Goal: Task Accomplishment & Management: Use online tool/utility

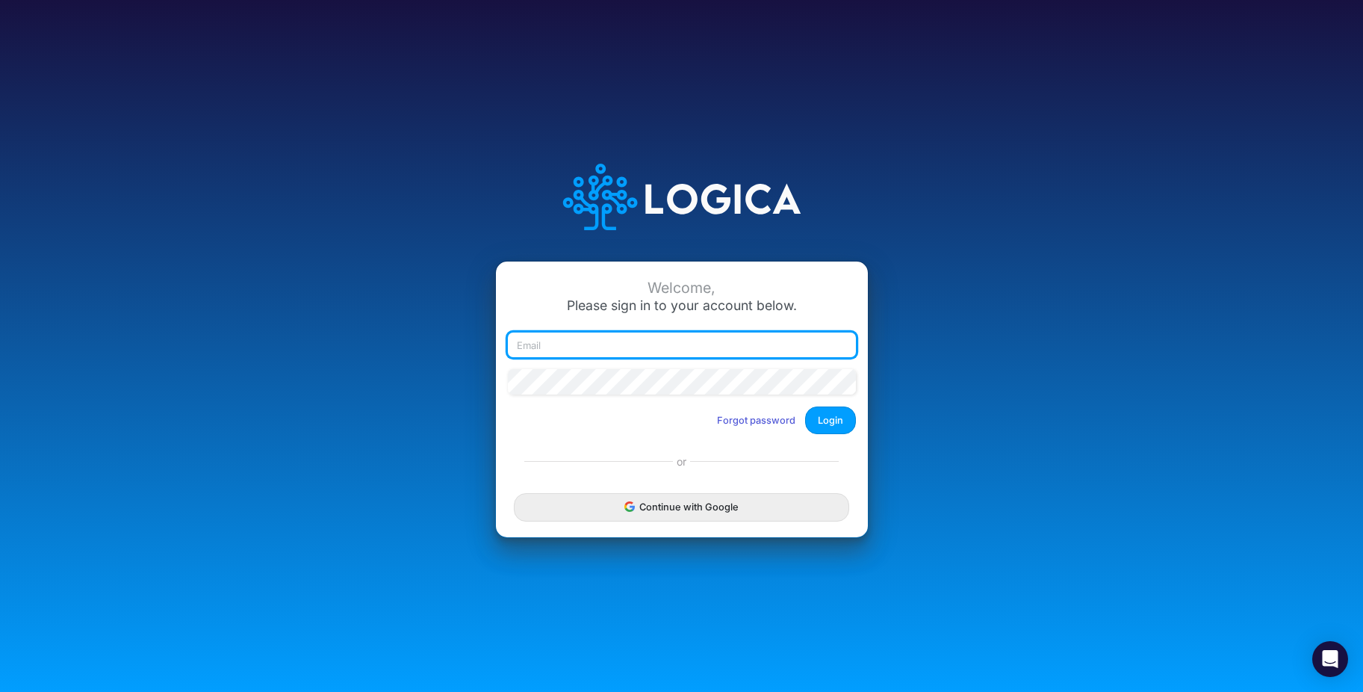
type input "daman@heritage-communities.com"
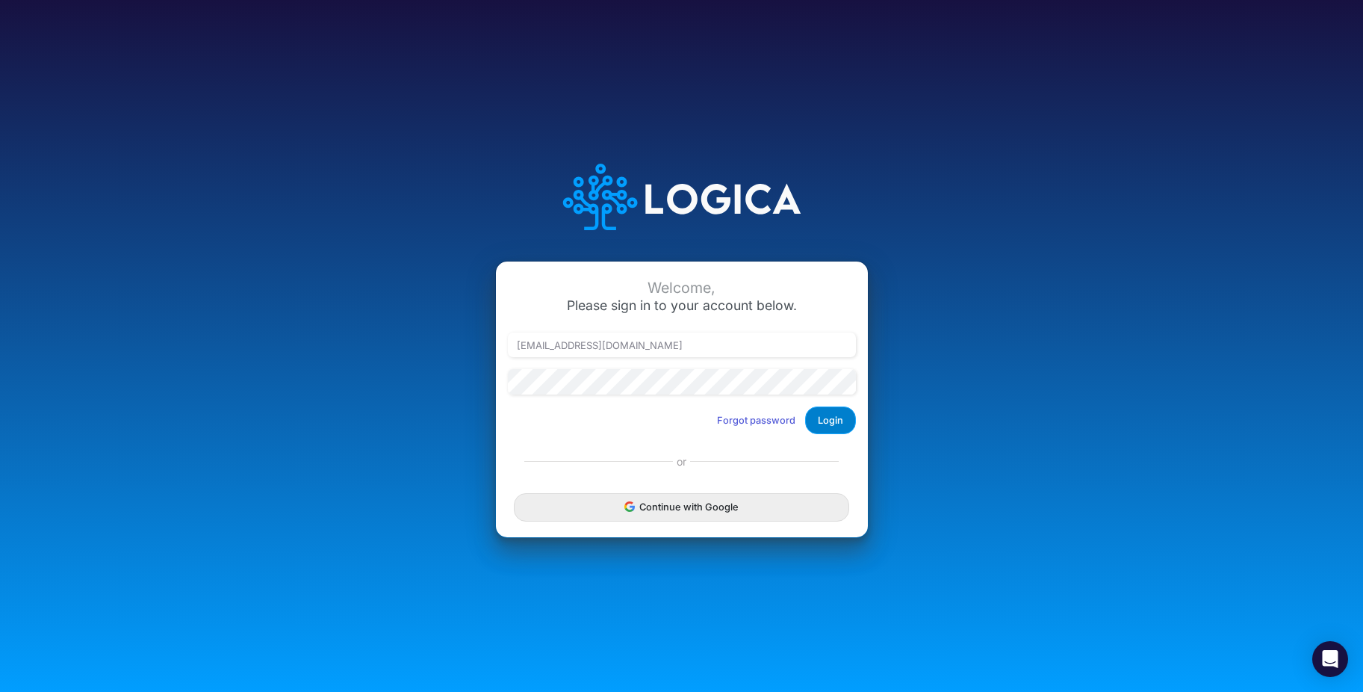
click at [823, 417] on button "Login" at bounding box center [830, 420] width 51 height 28
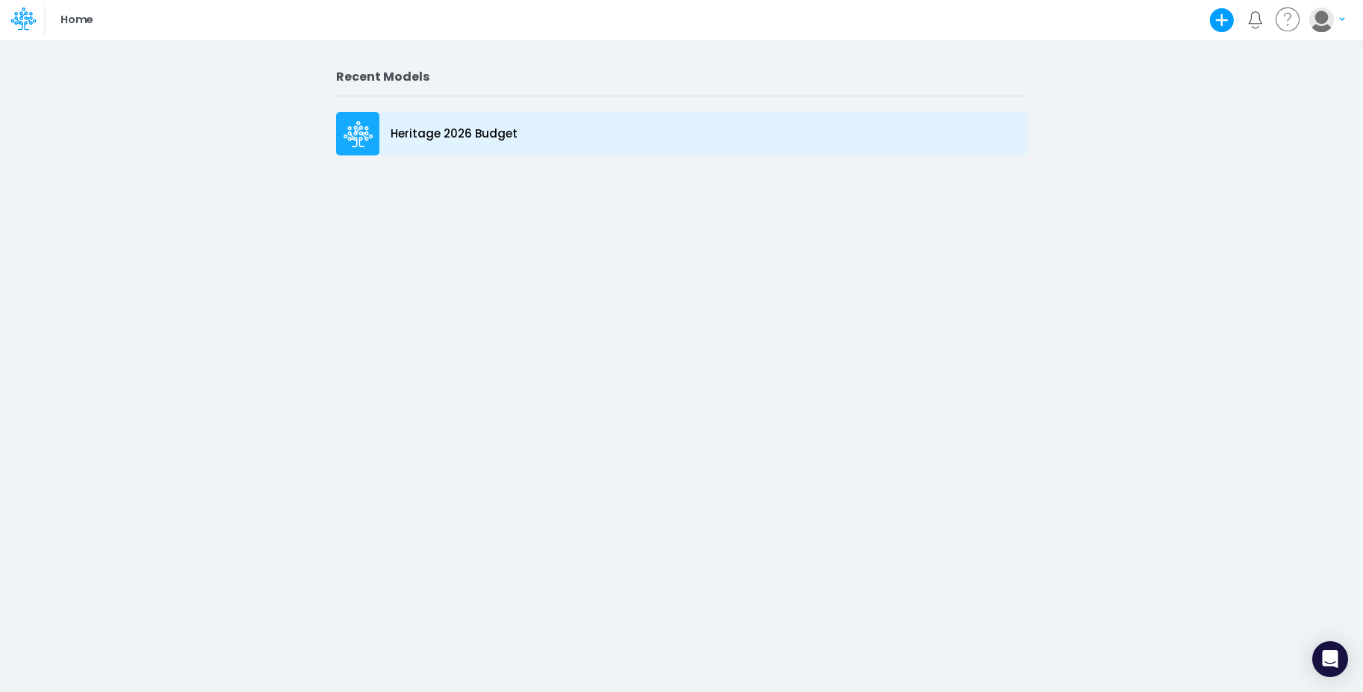
click at [456, 137] on p "Heritage 2026 Budget" at bounding box center [454, 134] width 127 height 17
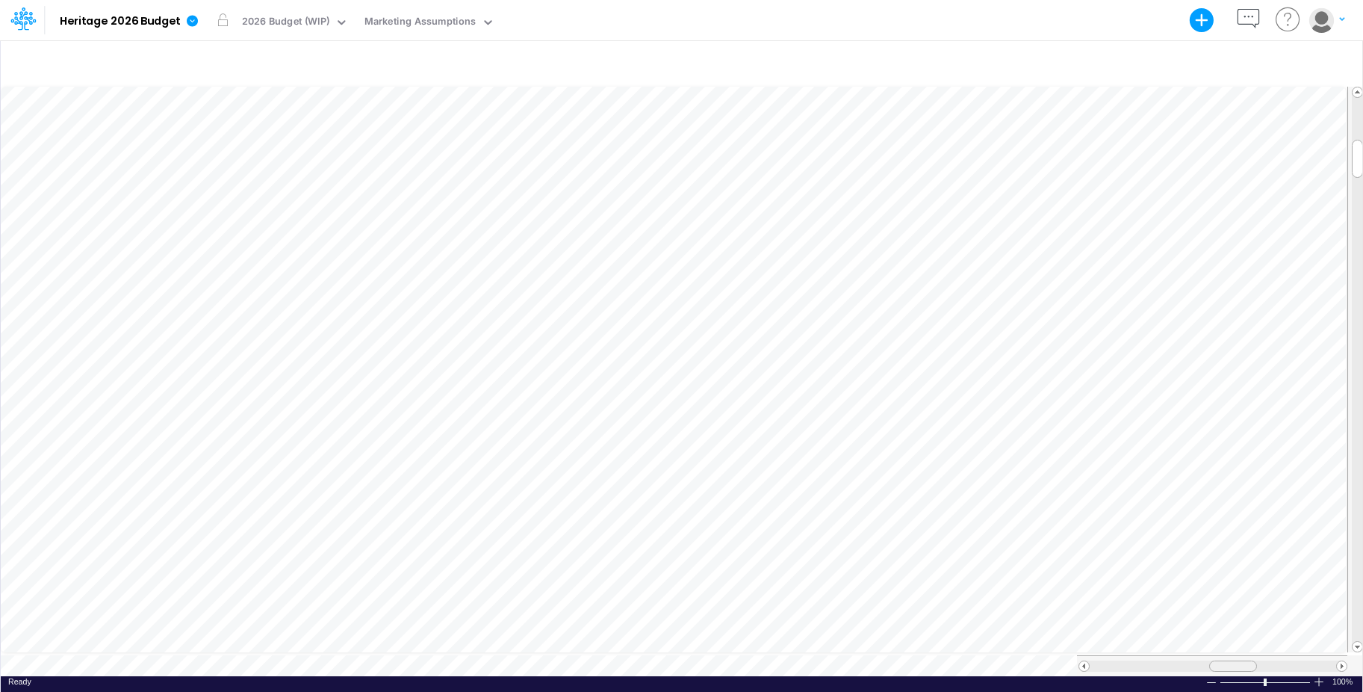
scroll to position [7, 0]
drag, startPoint x: 1240, startPoint y: 655, endPoint x: 1277, endPoint y: 658, distance: 36.7
click at [1277, 660] on div at bounding box center [1270, 665] width 48 height 11
drag, startPoint x: 1263, startPoint y: 661, endPoint x: 1203, endPoint y: 679, distance: 62.4
click at [1203, 676] on div "Paste Cut Copy AutoFill Ready 100% Sum: null Max: null Min: null Numerical Coun…" at bounding box center [682, 380] width 1362 height 592
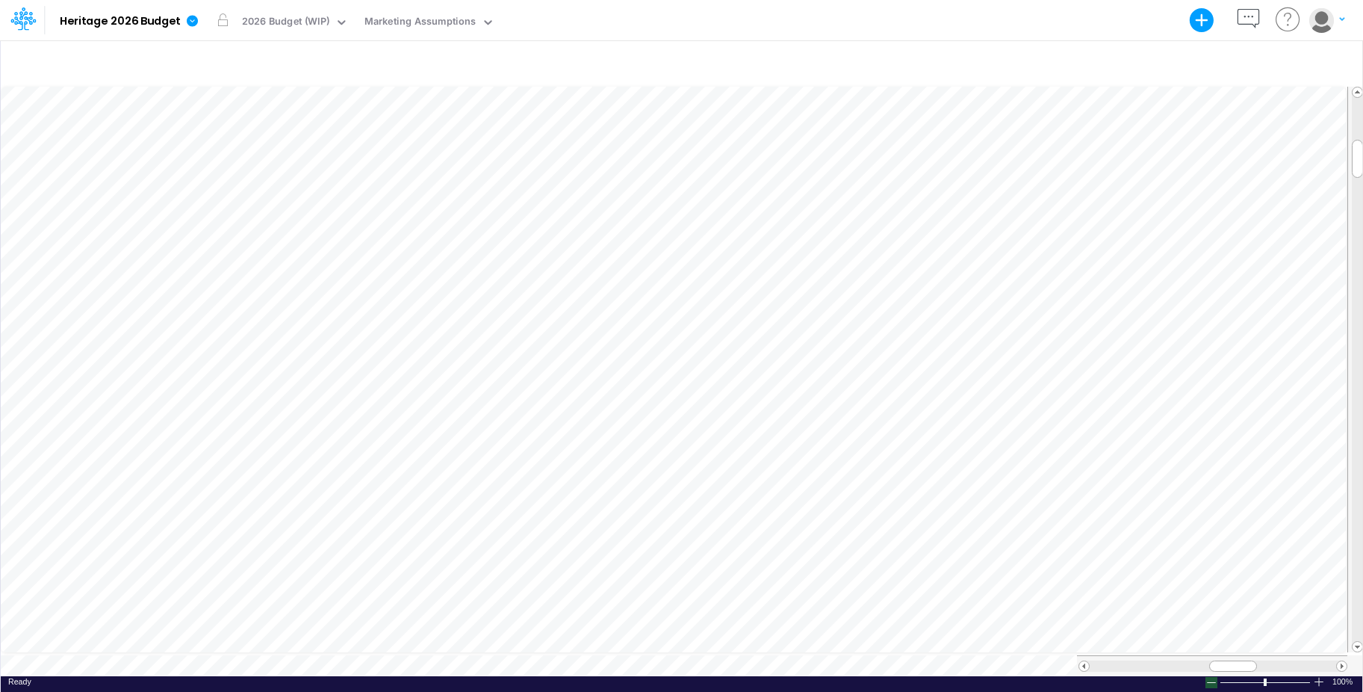
scroll to position [7, 1]
click at [1342, 661] on span at bounding box center [1342, 666] width 10 height 10
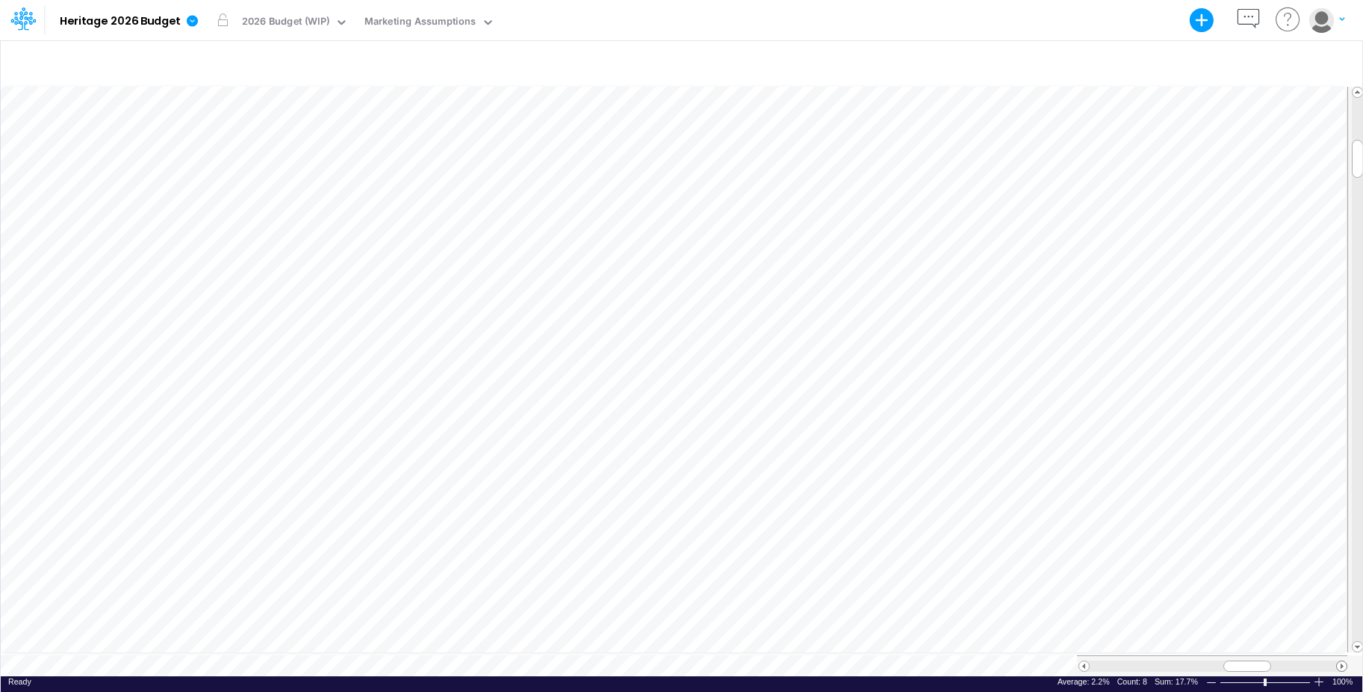
click at [1342, 661] on span at bounding box center [1342, 666] width 10 height 10
click at [427, 26] on div "Marketing Assumptions" at bounding box center [420, 22] width 111 height 17
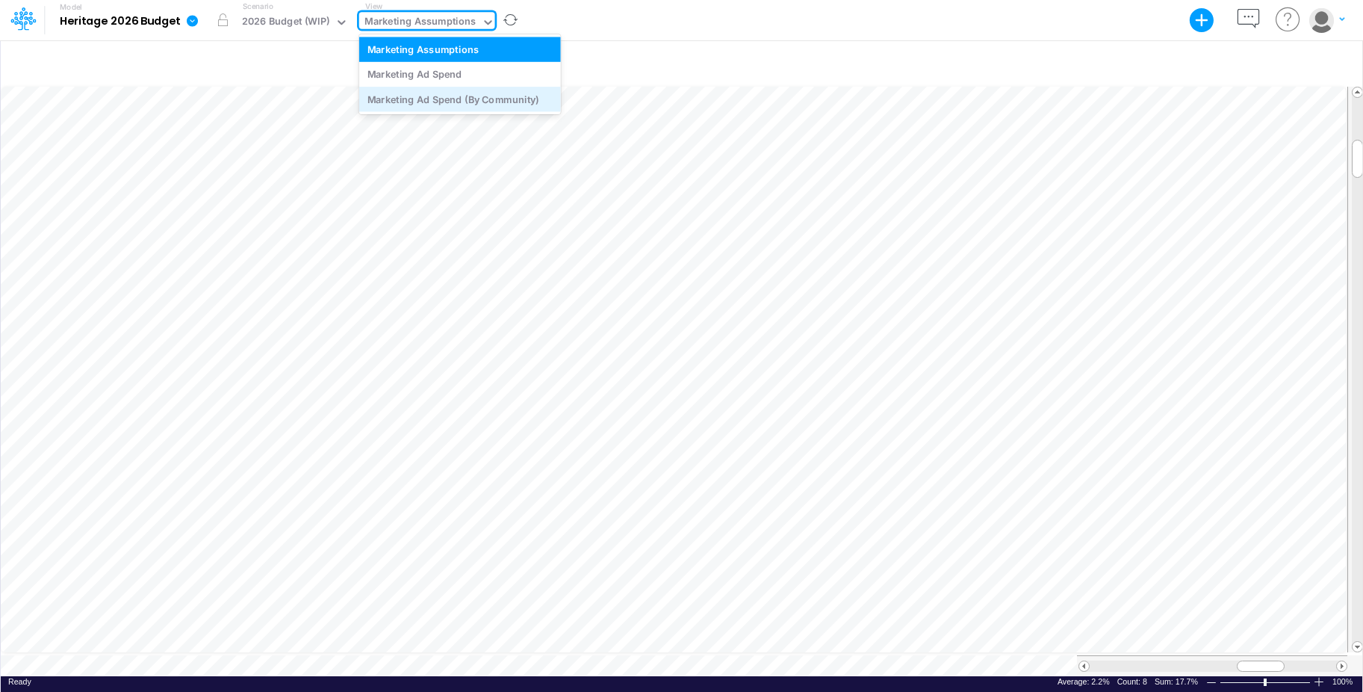
click at [461, 104] on div "Marketing Ad Spend (By Community)" at bounding box center [460, 99] width 202 height 25
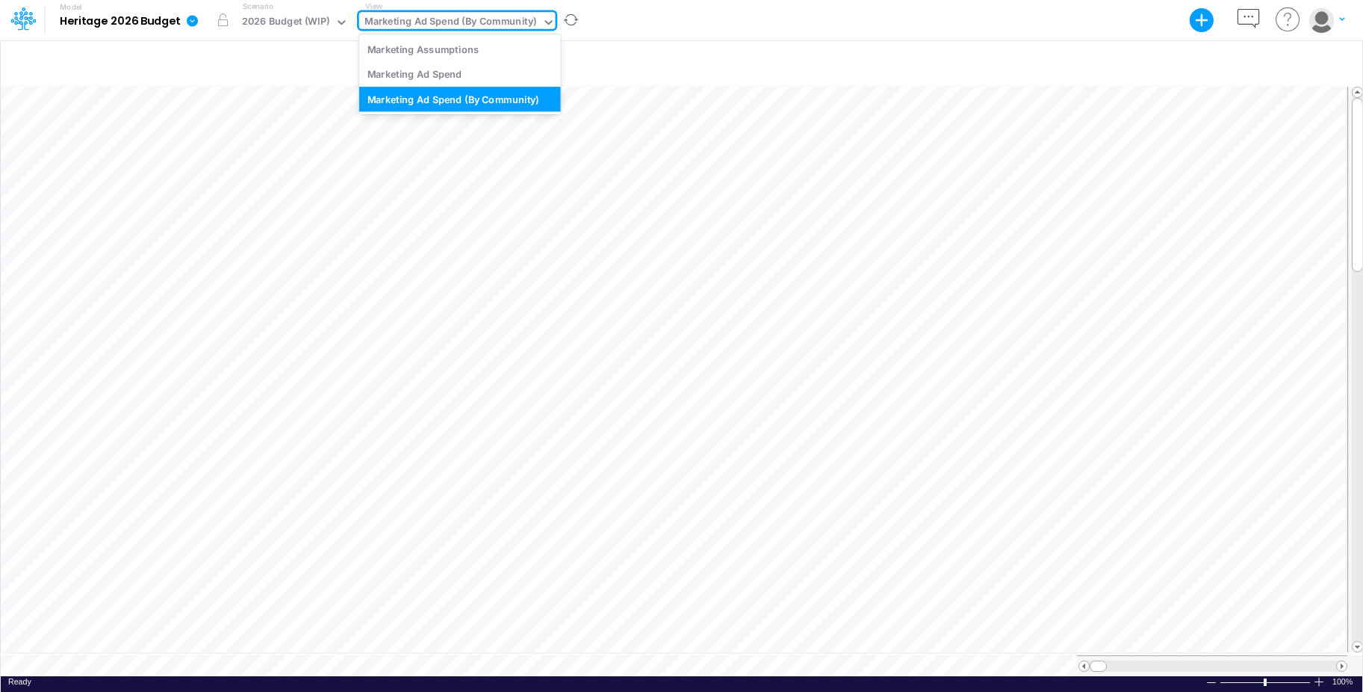
click at [518, 22] on div "Marketing Ad Spend (By Community)" at bounding box center [451, 22] width 172 height 17
click at [489, 76] on div "Marketing Ad Spend" at bounding box center [460, 74] width 202 height 25
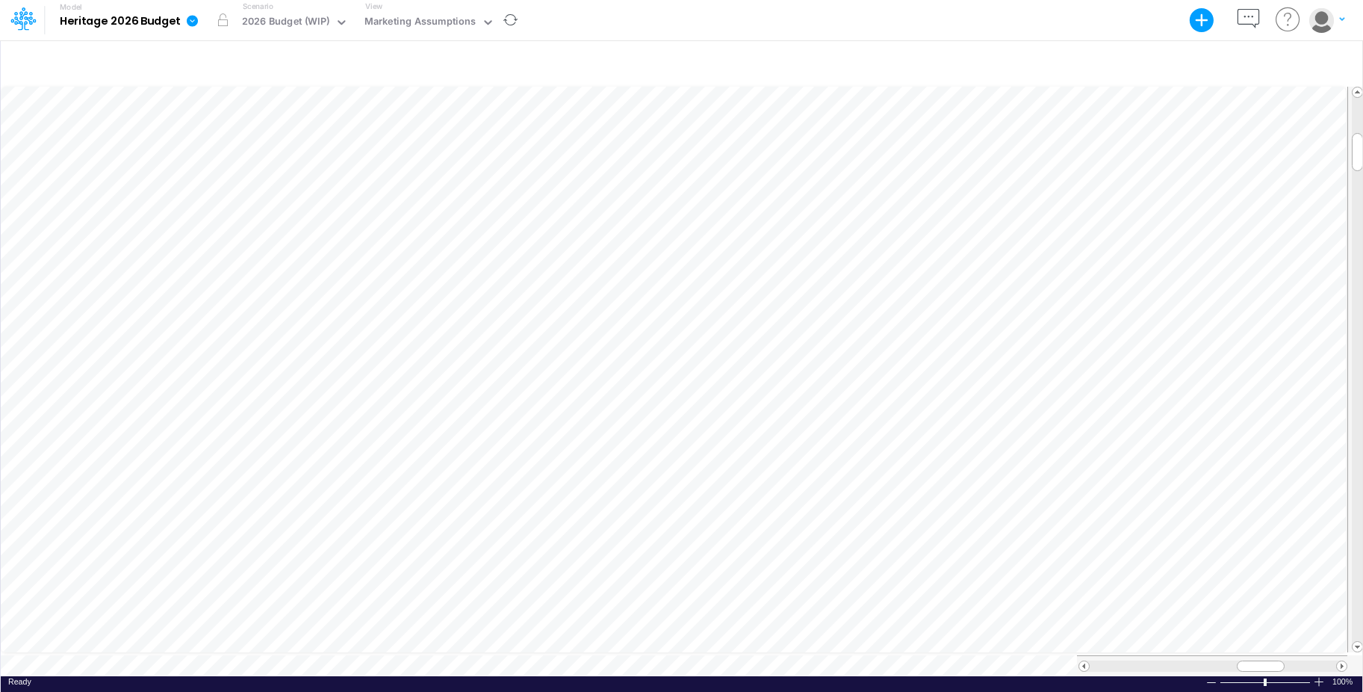
scroll to position [7, 1]
click at [1349, 655] on div at bounding box center [1356, 665] width 16 height 21
click at [1345, 661] on span at bounding box center [1342, 666] width 10 height 10
click at [1346, 661] on span at bounding box center [1342, 666] width 10 height 10
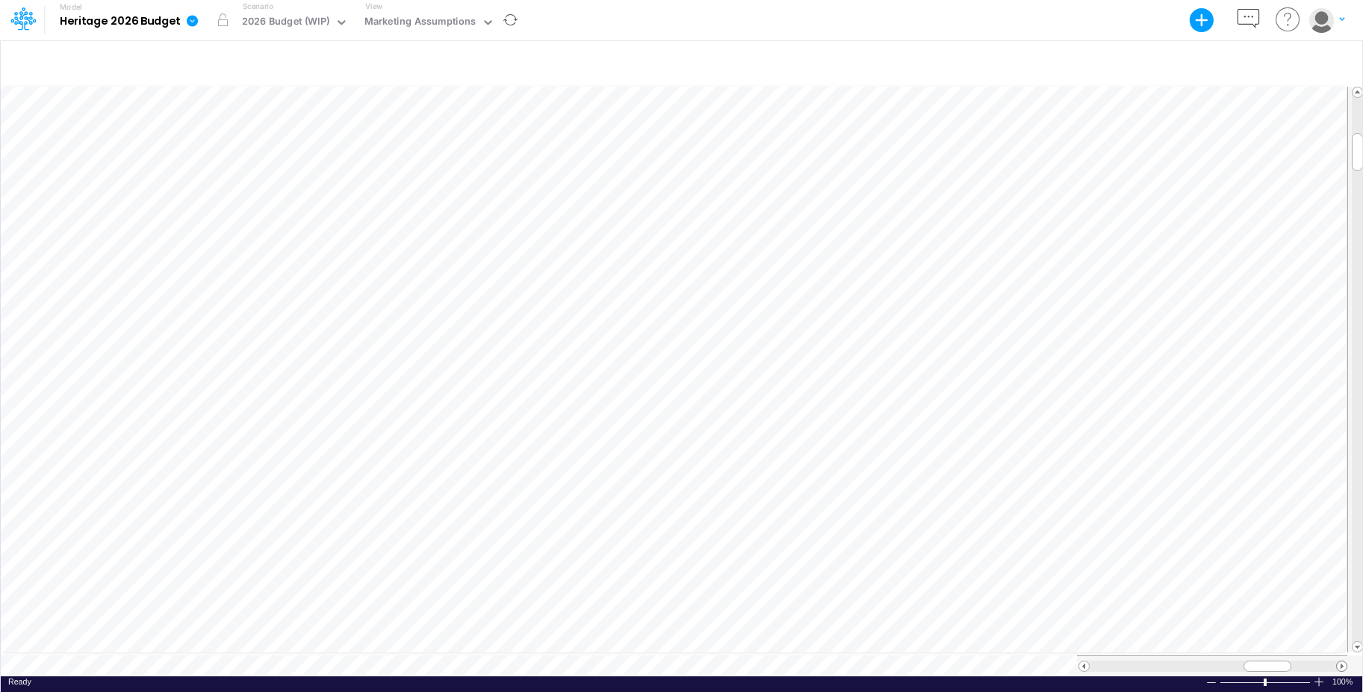
click at [1346, 661] on span at bounding box center [1342, 666] width 10 height 10
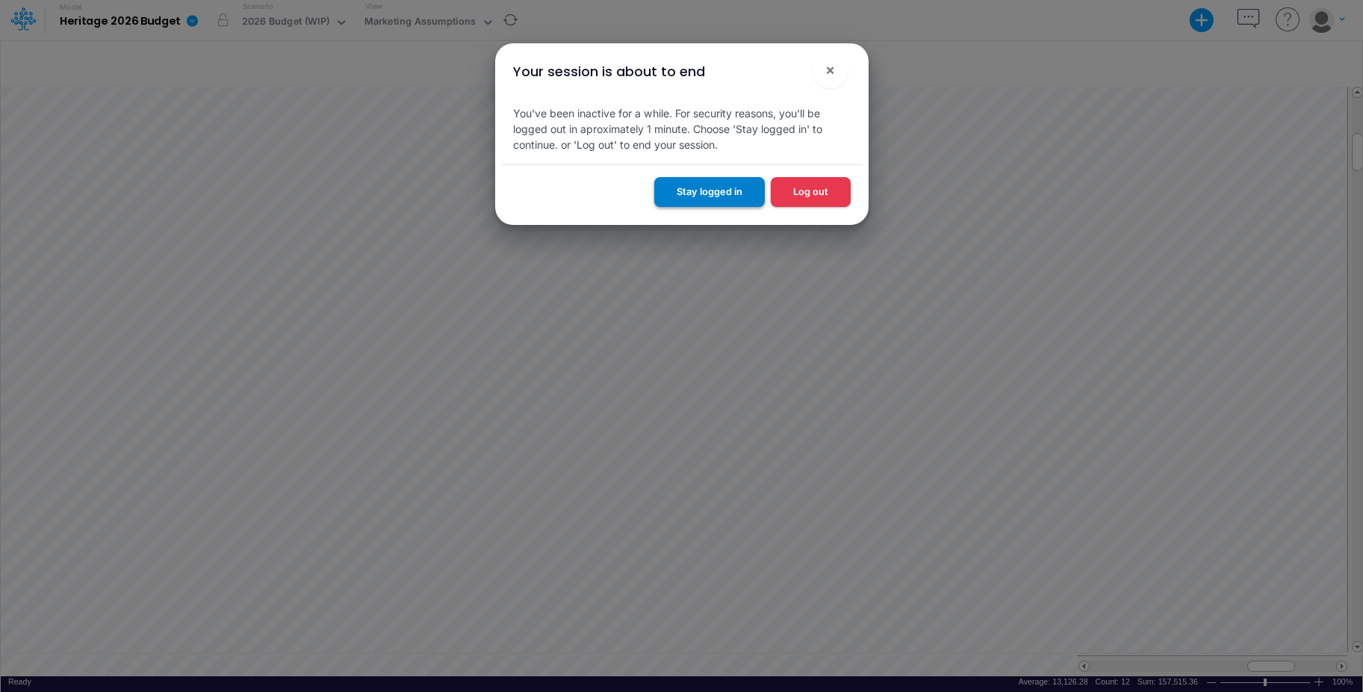
click at [750, 191] on button "Stay logged in" at bounding box center [709, 191] width 111 height 29
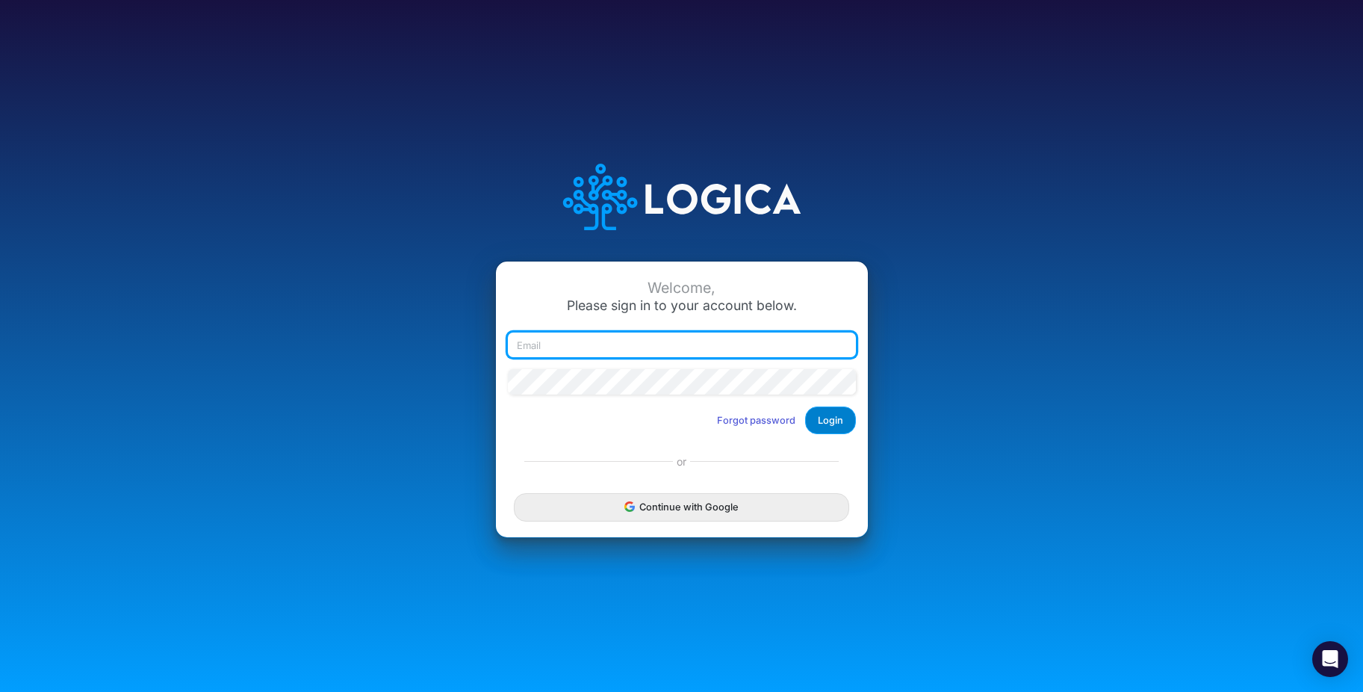
type input "daman@heritage-communities.com"
click at [825, 424] on button "Login" at bounding box center [830, 420] width 51 height 28
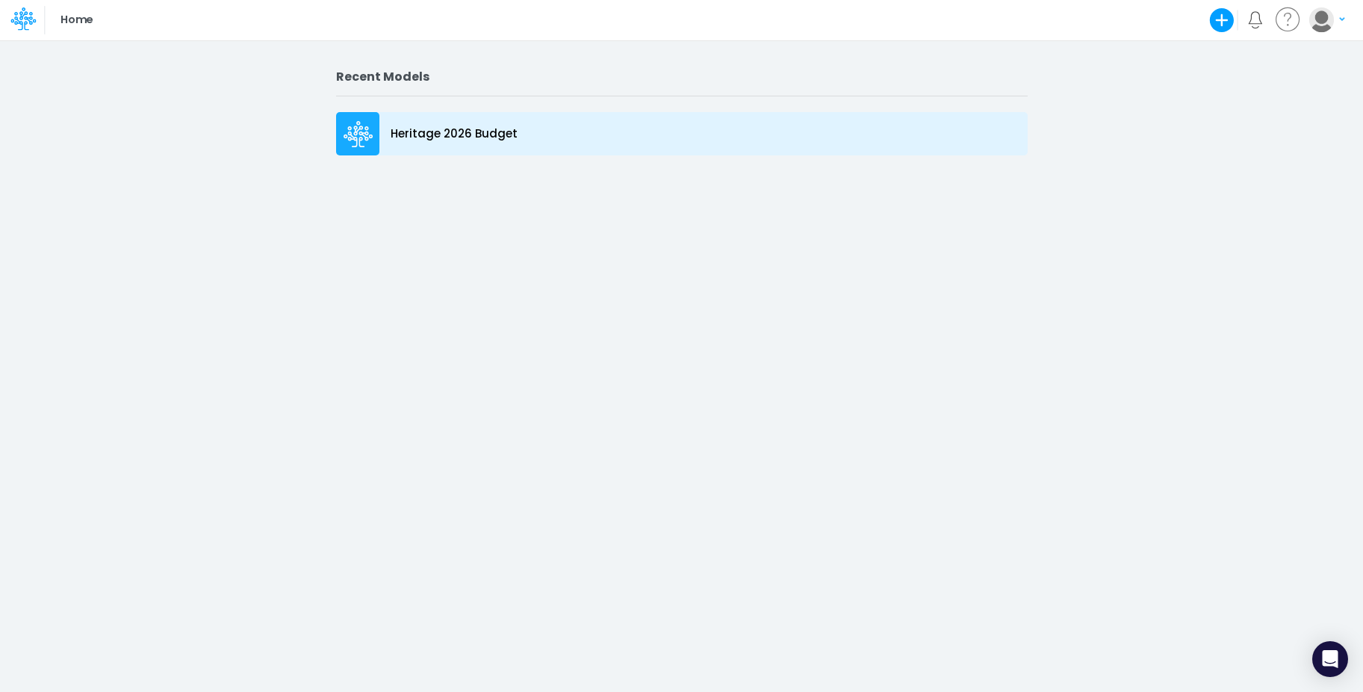
click at [430, 137] on p "Heritage 2026 Budget" at bounding box center [454, 134] width 127 height 17
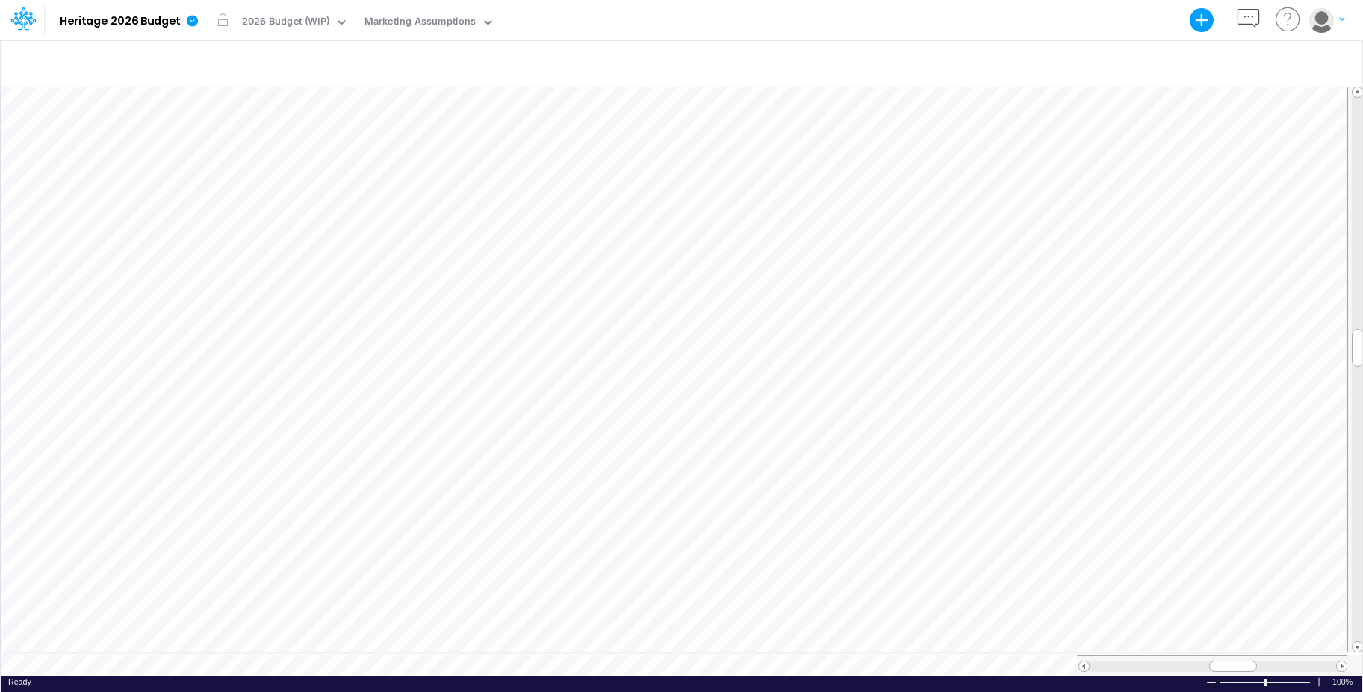
scroll to position [7, 1]
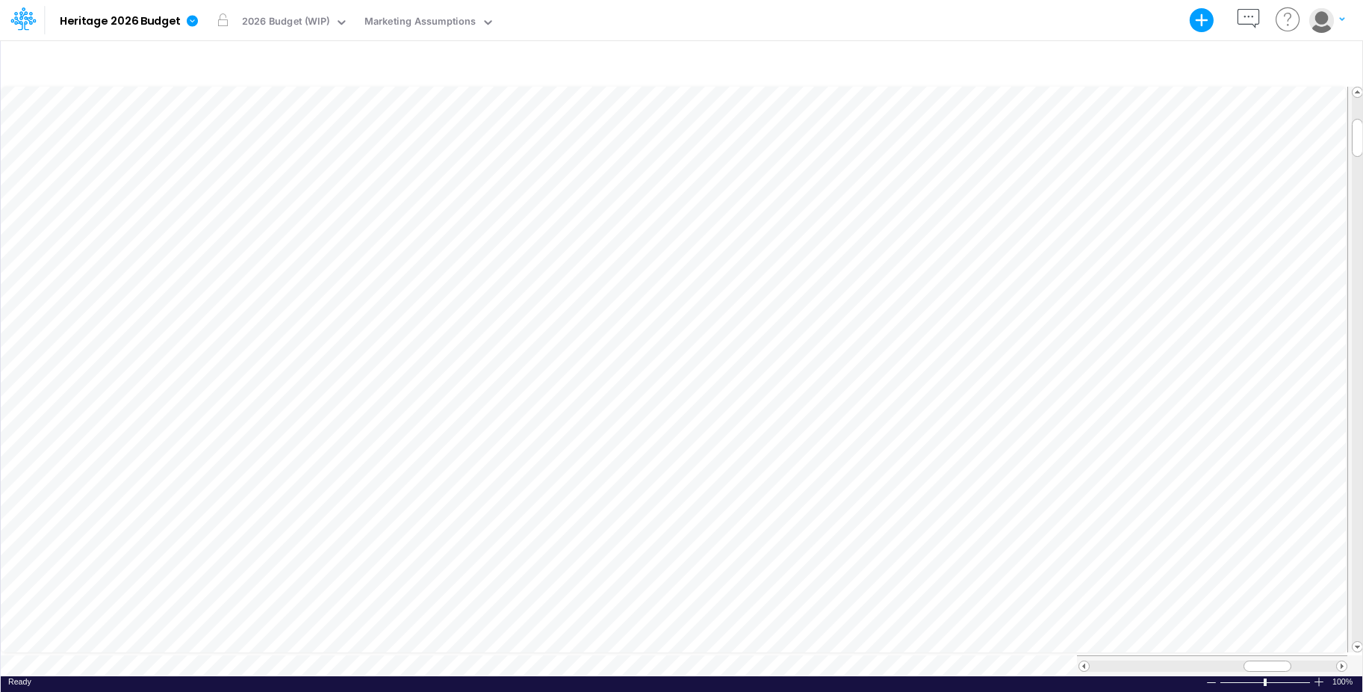
scroll to position [7, 1]
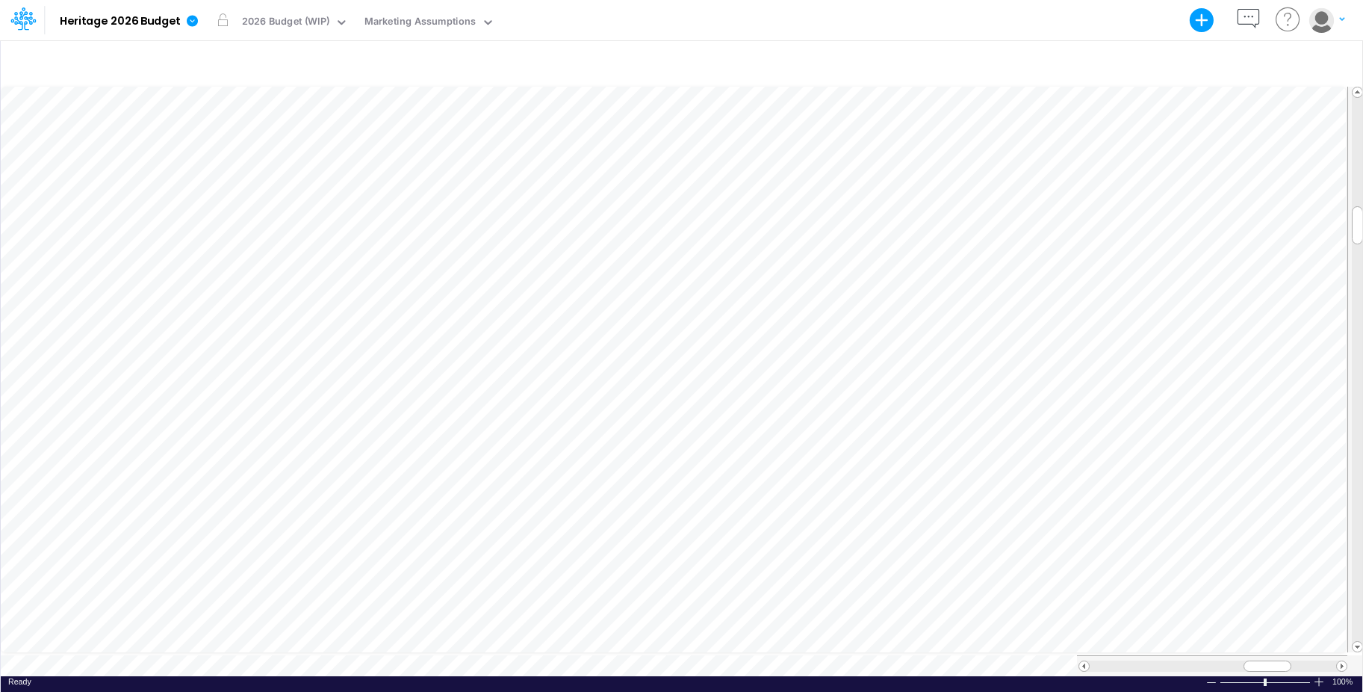
scroll to position [7, 1]
click at [1343, 661] on span at bounding box center [1342, 666] width 10 height 10
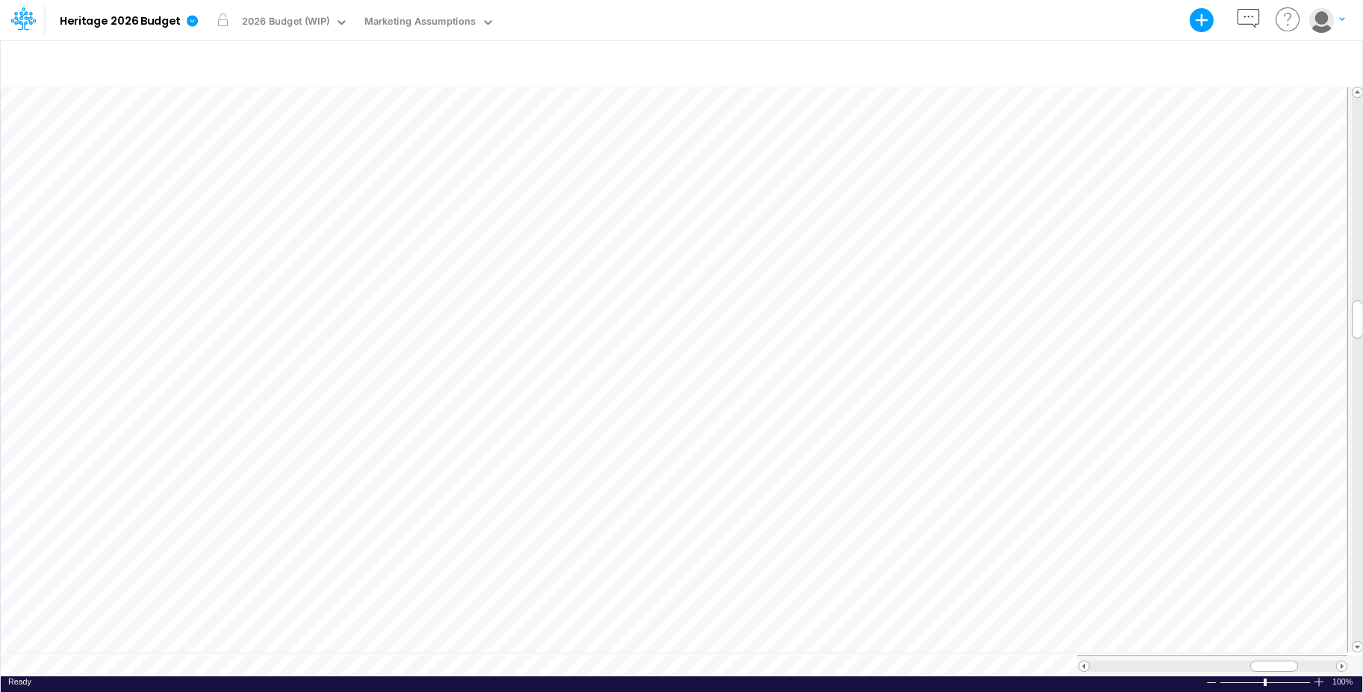
scroll to position [7, 1]
